Goal: Find contact information: Find contact information

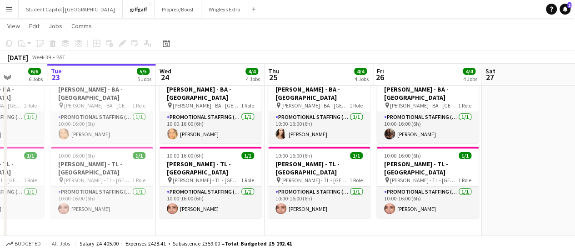
scroll to position [0, 279]
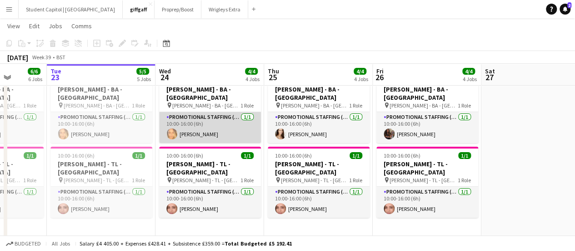
click at [209, 126] on app-card-role "Promotional Staffing (Brand Ambassadors) [DATE] 10:00-16:00 (6h) [PERSON_NAME]" at bounding box center [210, 127] width 102 height 31
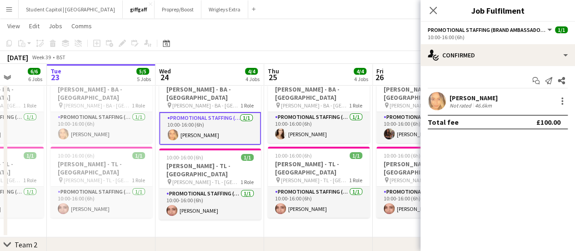
click at [437, 93] on app-user-avatar at bounding box center [437, 101] width 18 height 18
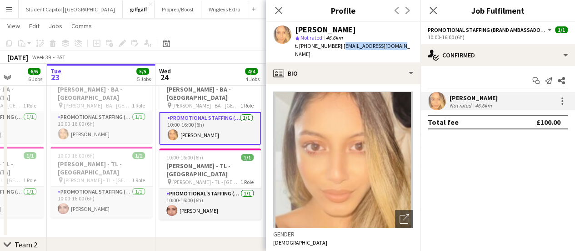
drag, startPoint x: 400, startPoint y: 47, endPoint x: 339, endPoint y: 47, distance: 61.0
click at [339, 47] on div "[PERSON_NAME] star Not rated 46.6km t. [PHONE_NUMBER] | [EMAIL_ADDRESS][DOMAIN_…" at bounding box center [343, 42] width 155 height 40
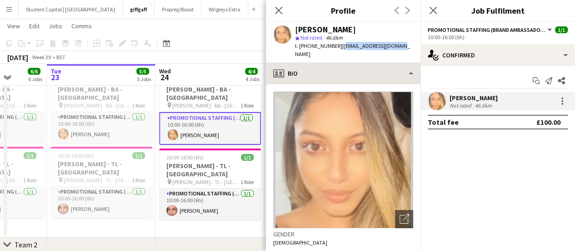
copy span "[EMAIL_ADDRESS][DOMAIN_NAME]"
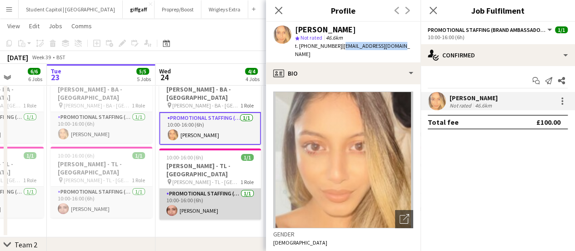
click at [190, 198] on app-card-role "Promotional Staffing (Team Leader) [DATE] 10:00-16:00 (6h) [PERSON_NAME]" at bounding box center [210, 203] width 102 height 31
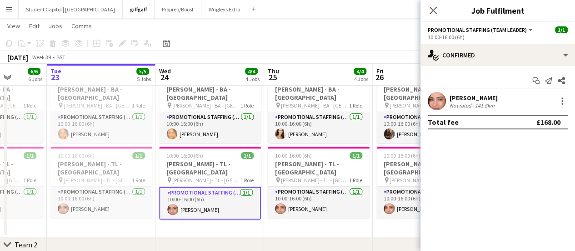
click at [437, 106] on app-user-avatar at bounding box center [437, 101] width 18 height 18
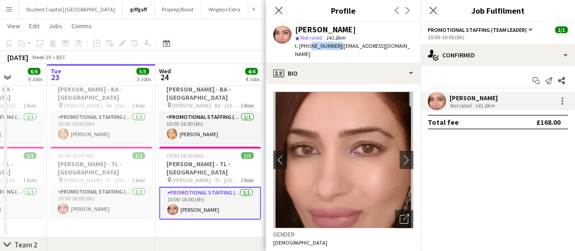
drag, startPoint x: 334, startPoint y: 44, endPoint x: 308, endPoint y: 46, distance: 26.9
click at [308, 46] on span "t. [PHONE_NUMBER]" at bounding box center [318, 45] width 47 height 7
copy span "7904343542"
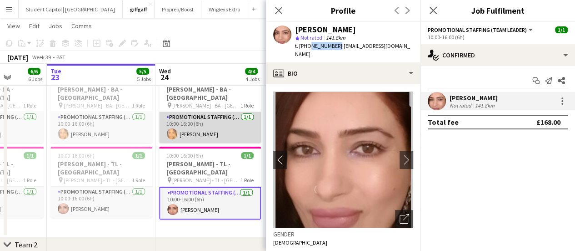
click at [188, 124] on app-card-role "Promotional Staffing (Brand Ambassadors) [DATE] 10:00-16:00 (6h) [PERSON_NAME]" at bounding box center [210, 127] width 102 height 31
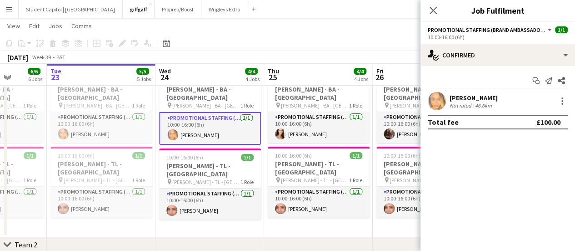
click at [437, 94] on app-user-avatar at bounding box center [437, 101] width 18 height 18
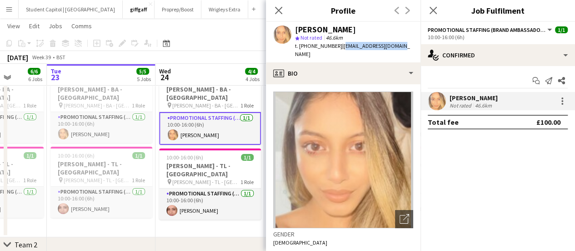
drag, startPoint x: 396, startPoint y: 45, endPoint x: 338, endPoint y: 45, distance: 57.3
click at [338, 45] on span "| [EMAIL_ADDRESS][DOMAIN_NAME]" at bounding box center [352, 49] width 115 height 15
copy span "[EMAIL_ADDRESS][DOMAIN_NAME]"
click at [220, 225] on app-date-cell "10:00-16:00 (6h) 1/1 [PERSON_NAME] - BA - [GEOGRAPHIC_DATA] pin [PERSON_NAME] -…" at bounding box center [210, 152] width 109 height 169
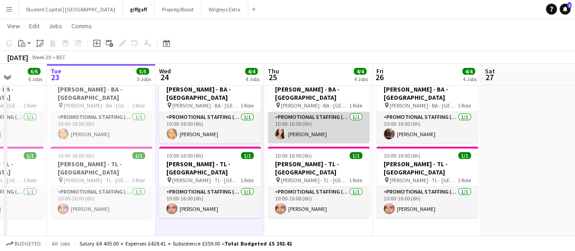
click at [303, 128] on app-card-role "Promotional Staffing (Brand Ambassadors) [DATE] 10:00-16:00 (6h) [PERSON_NAME]" at bounding box center [319, 127] width 102 height 31
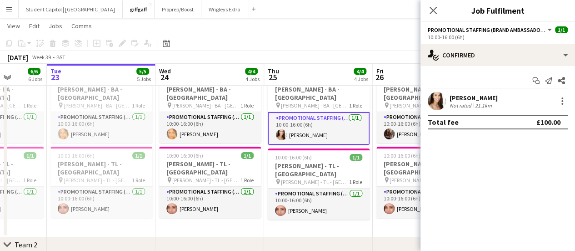
click at [436, 100] on app-user-avatar at bounding box center [437, 101] width 18 height 18
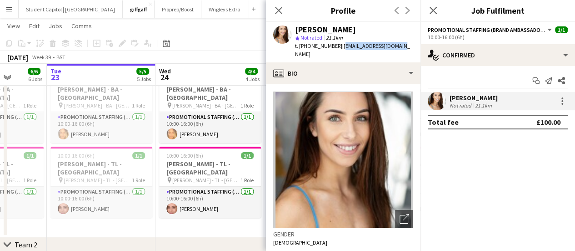
drag, startPoint x: 392, startPoint y: 49, endPoint x: 338, endPoint y: 50, distance: 54.2
click at [338, 50] on div "[PERSON_NAME] star Not rated 21.1km t. [PHONE_NUMBER] | [EMAIL_ADDRESS][DOMAIN_…" at bounding box center [343, 42] width 155 height 40
copy span "[EMAIL_ADDRESS][DOMAIN_NAME]"
click at [204, 208] on app-date-cell "10:00-16:00 (6h) 1/1 [PERSON_NAME] - BA - [GEOGRAPHIC_DATA] pin [PERSON_NAME] -…" at bounding box center [210, 152] width 109 height 169
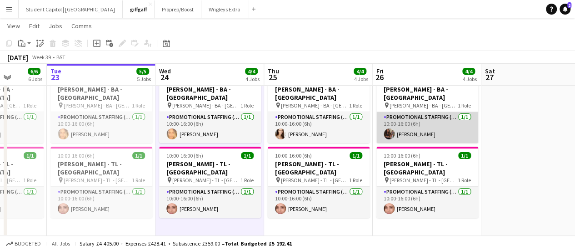
click at [424, 126] on app-card-role "Promotional Staffing (Brand Ambassadors) [DATE] 10:00-16:00 (6h) [PERSON_NAME]" at bounding box center [428, 127] width 102 height 31
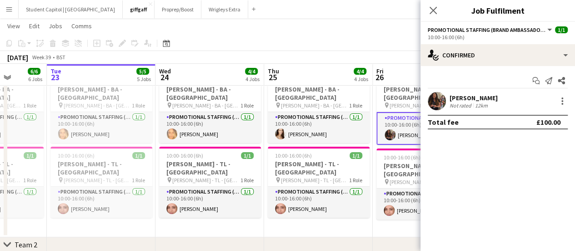
click at [438, 100] on app-user-avatar at bounding box center [437, 101] width 18 height 18
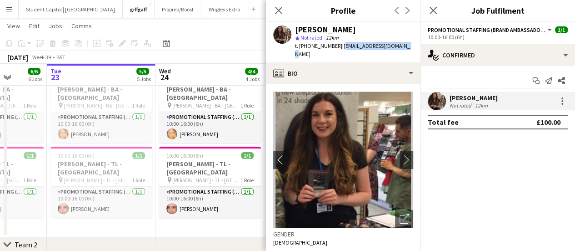
drag, startPoint x: 401, startPoint y: 47, endPoint x: 338, endPoint y: 45, distance: 62.8
click at [338, 45] on div "[PERSON_NAME] star Not rated 12km t. [PHONE_NUMBER] | [EMAIL_ADDRESS][DOMAIN_NA…" at bounding box center [343, 42] width 155 height 40
copy span "[EMAIL_ADDRESS][DOMAIN_NAME]"
click at [229, 206] on app-date-cell "10:00-16:00 (6h) 1/1 [PERSON_NAME] - BA - [GEOGRAPHIC_DATA] pin [PERSON_NAME] -…" at bounding box center [210, 152] width 109 height 169
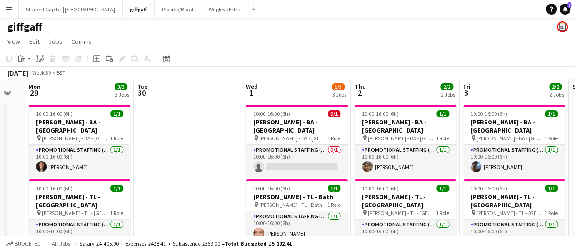
scroll to position [0, 301]
